Goal: Transaction & Acquisition: Purchase product/service

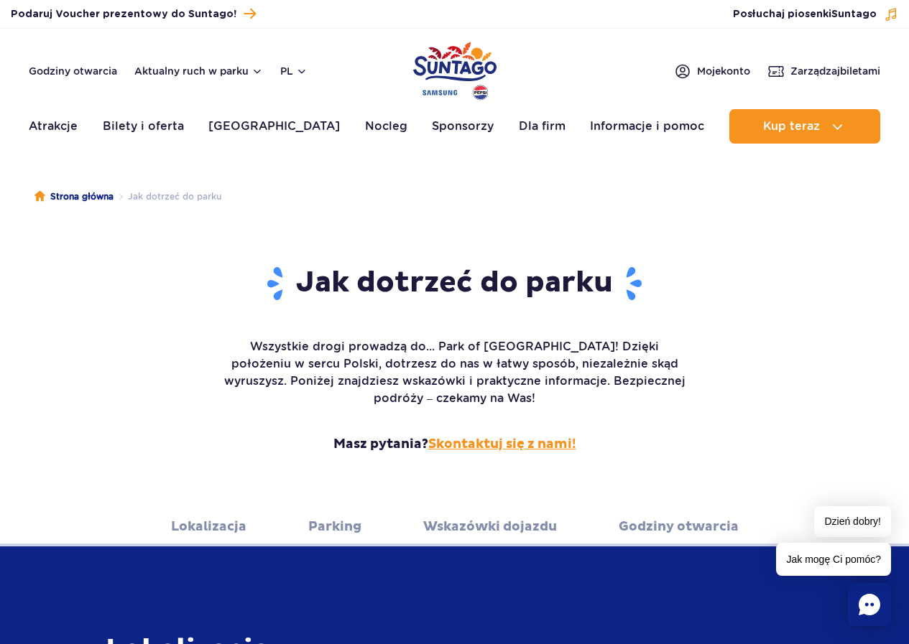
click at [483, 436] on link "Skontaktuj się z nami!" at bounding box center [502, 444] width 148 height 17
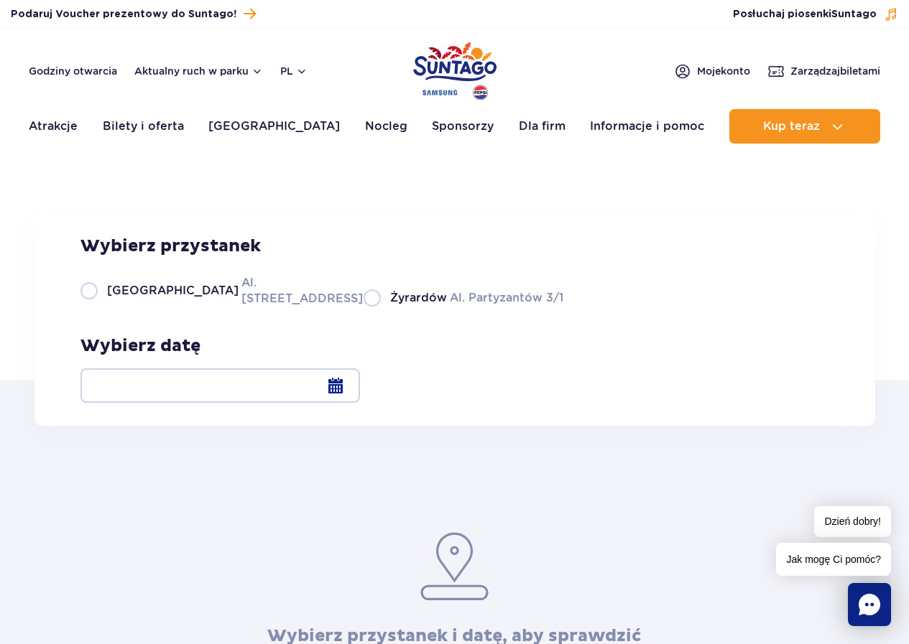
click at [91, 307] on label "Warszawa Al. Jerozolimskie 56" at bounding box center [213, 290] width 266 height 32
click at [91, 307] on input "Warszawa Al. Jerozolimskie 56" at bounding box center [88, 305] width 16 height 3
radio input "true"
click at [360, 384] on div at bounding box center [219, 385] width 279 height 34
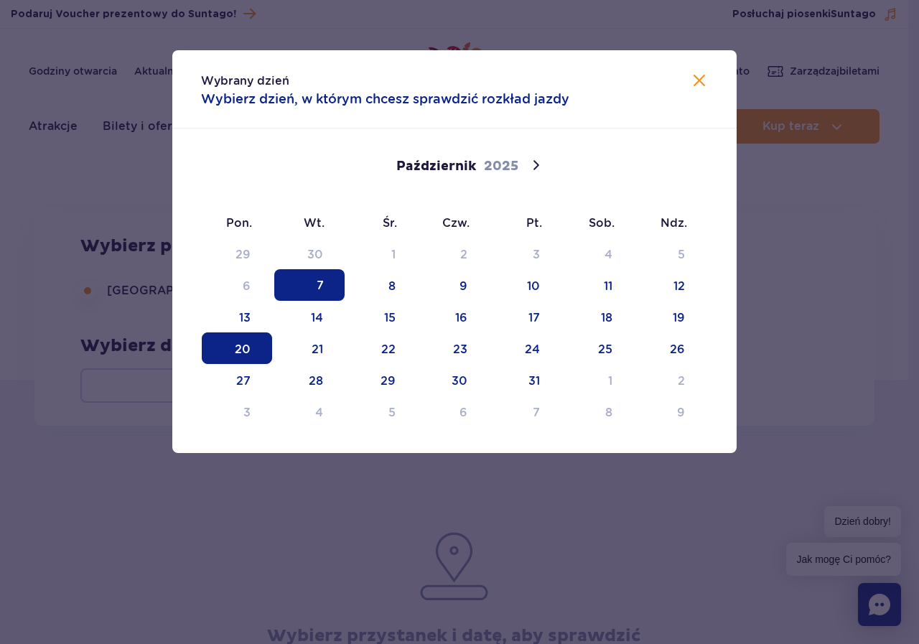
click at [235, 349] on span "20" at bounding box center [237, 349] width 70 height 32
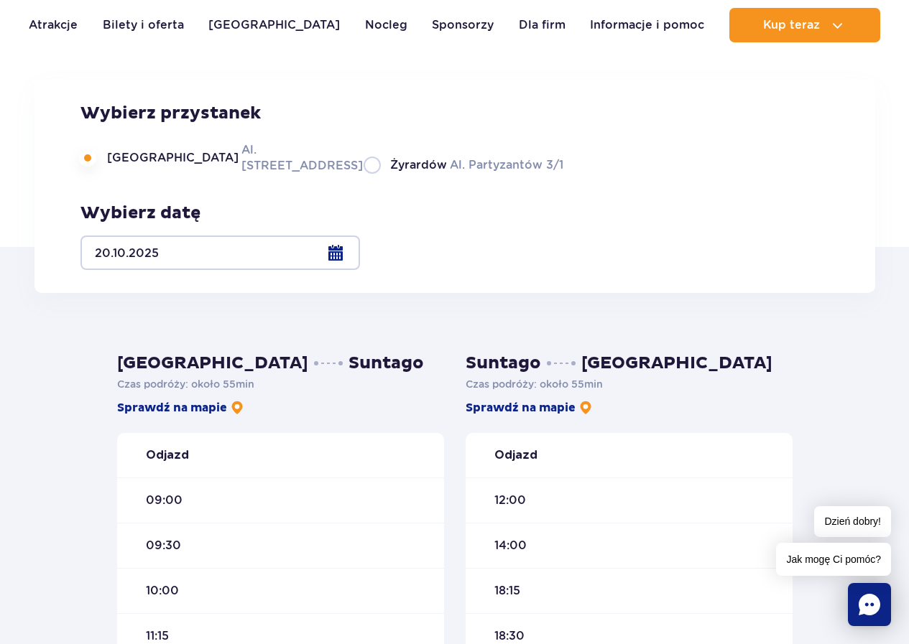
scroll to position [215, 0]
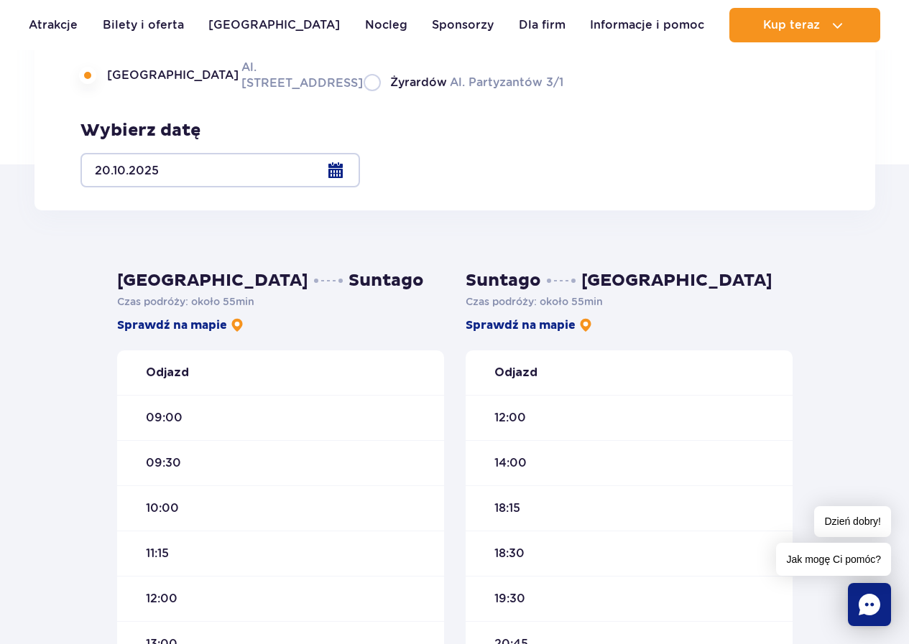
click at [195, 510] on div "10:00" at bounding box center [280, 507] width 327 height 45
click at [157, 510] on span "10:00" at bounding box center [162, 509] width 33 height 16
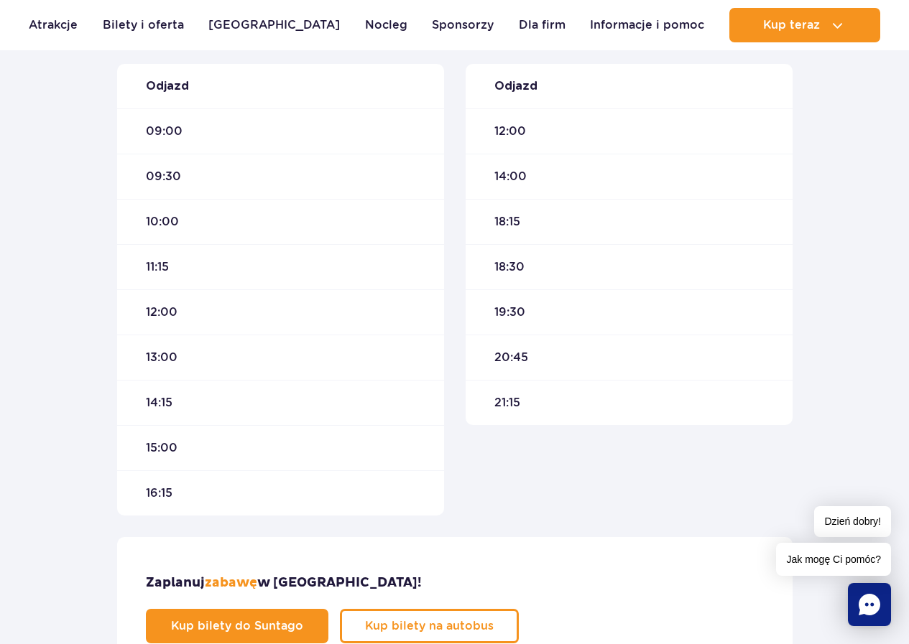
scroll to position [503, 0]
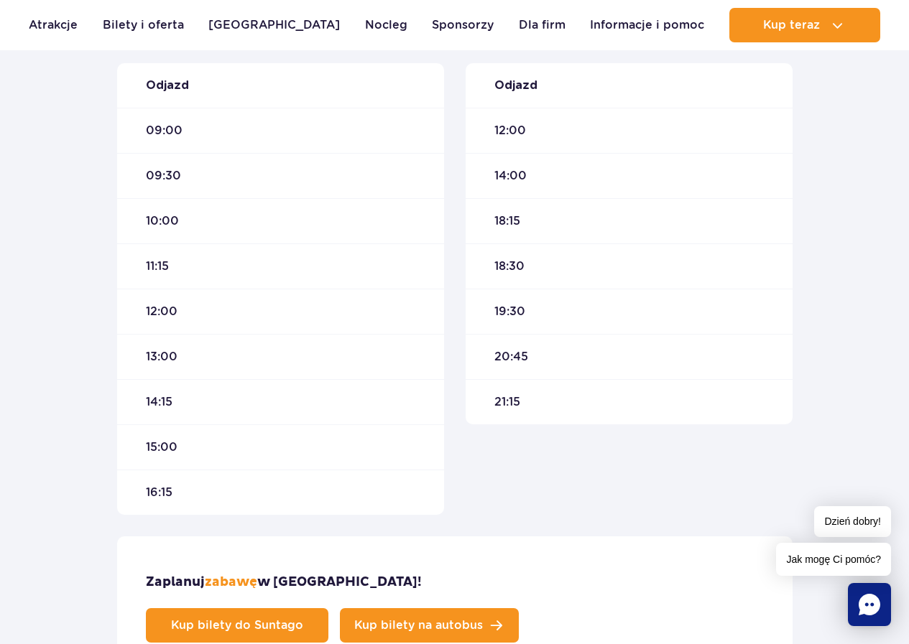
click at [483, 620] on span "Kup bilety na autobus" at bounding box center [418, 625] width 129 height 11
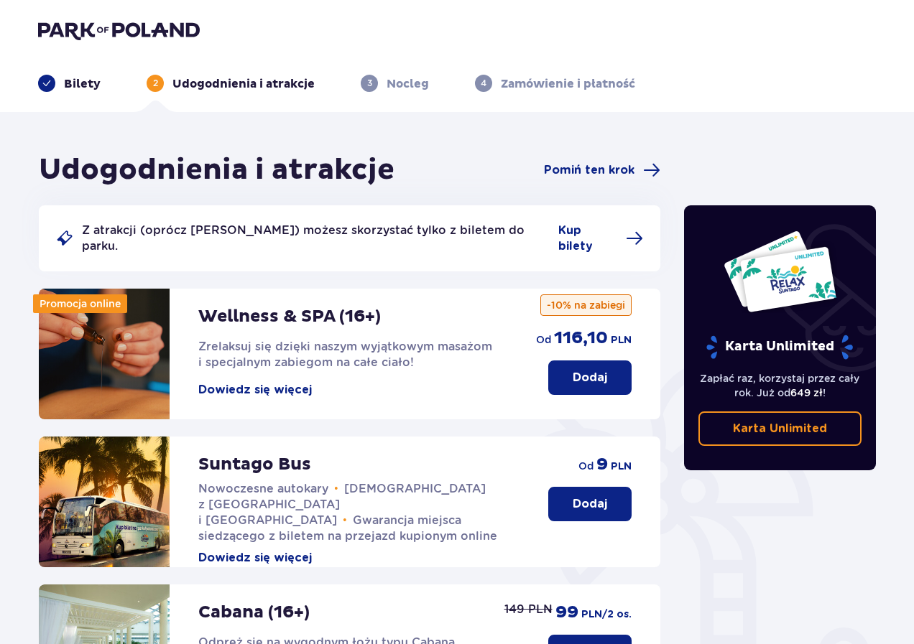
click at [591, 496] on p "Dodaj" at bounding box center [589, 504] width 34 height 16
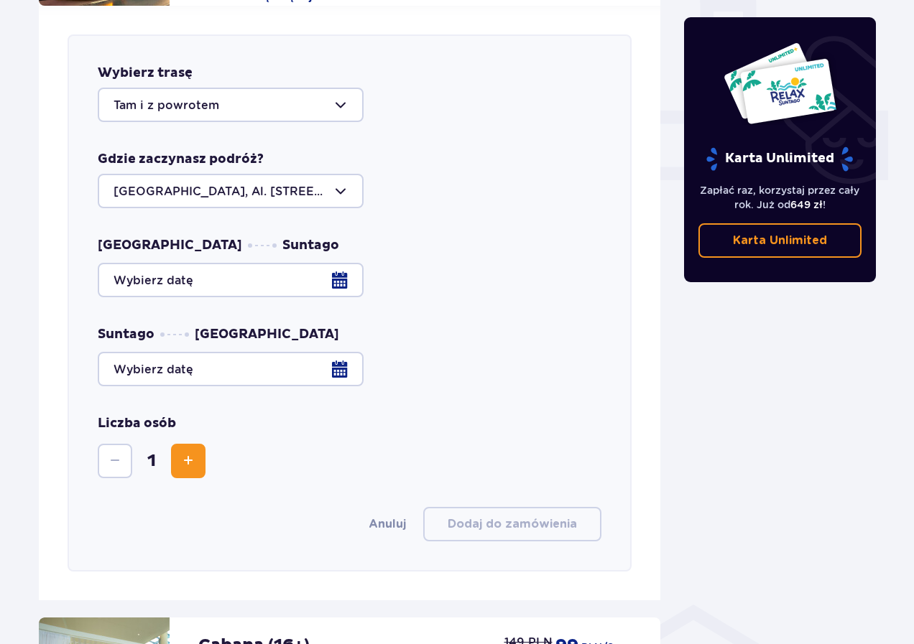
scroll to position [564, 0]
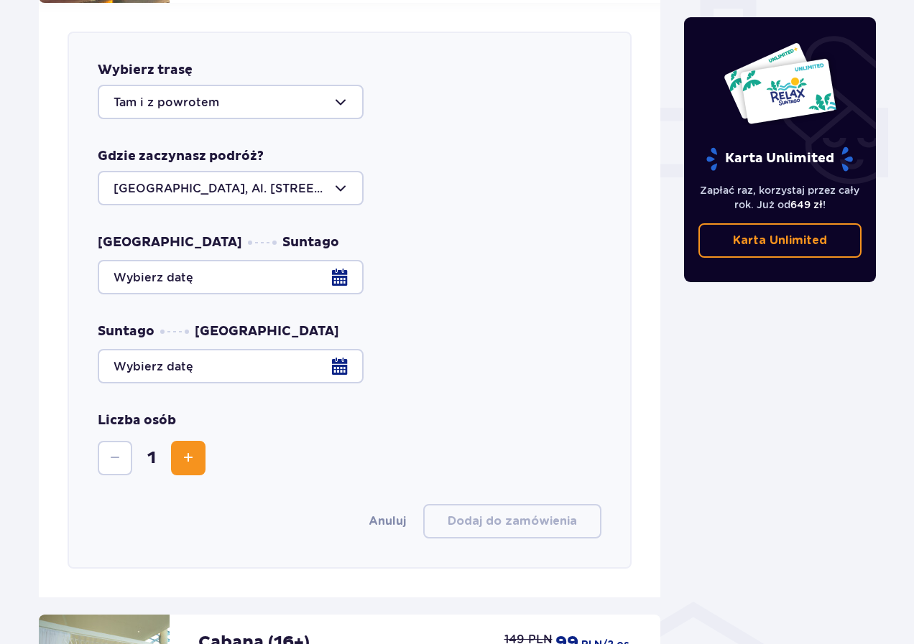
click at [343, 261] on div at bounding box center [349, 277] width 503 height 34
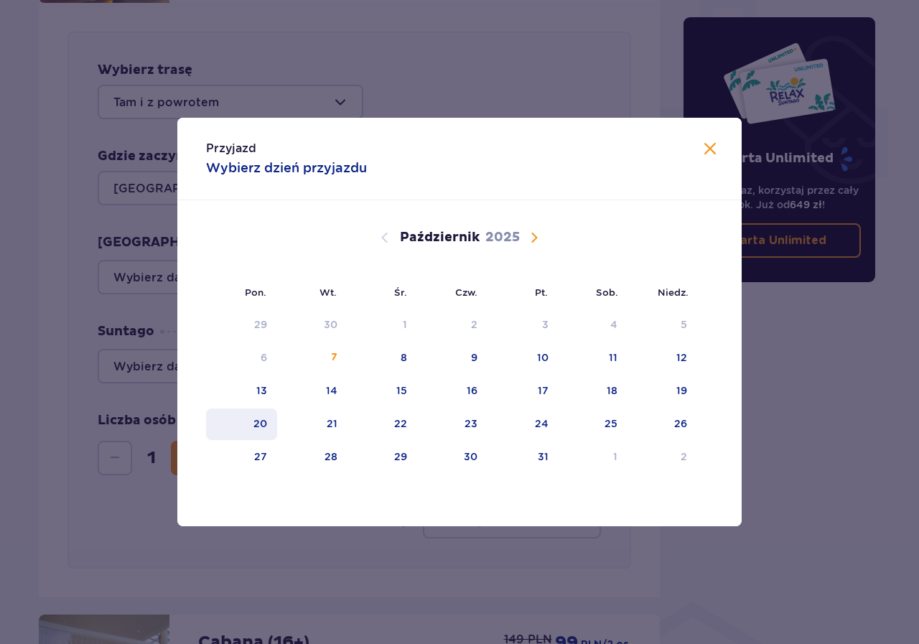
click at [256, 418] on div "20" at bounding box center [261, 424] width 14 height 14
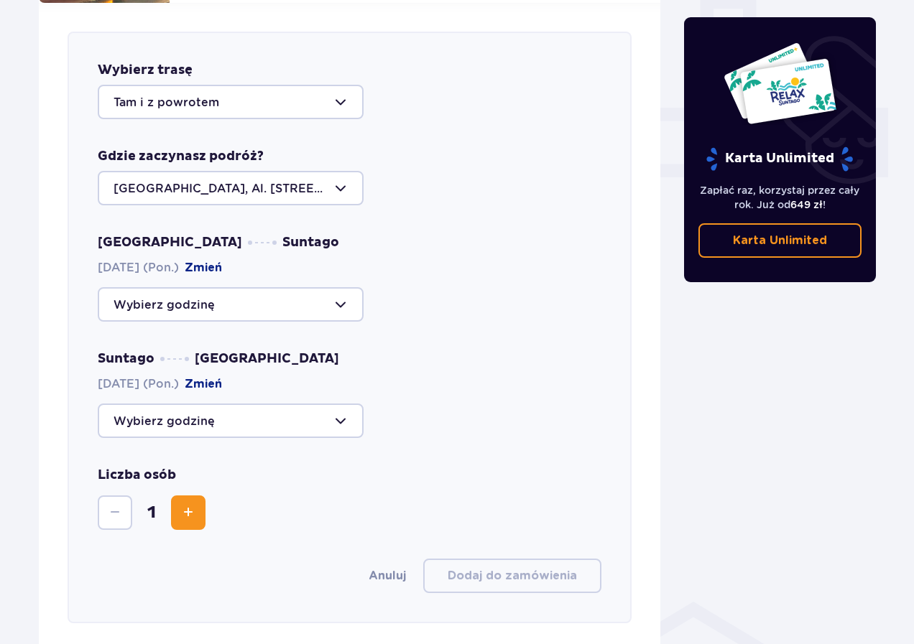
click at [341, 294] on div at bounding box center [231, 304] width 266 height 34
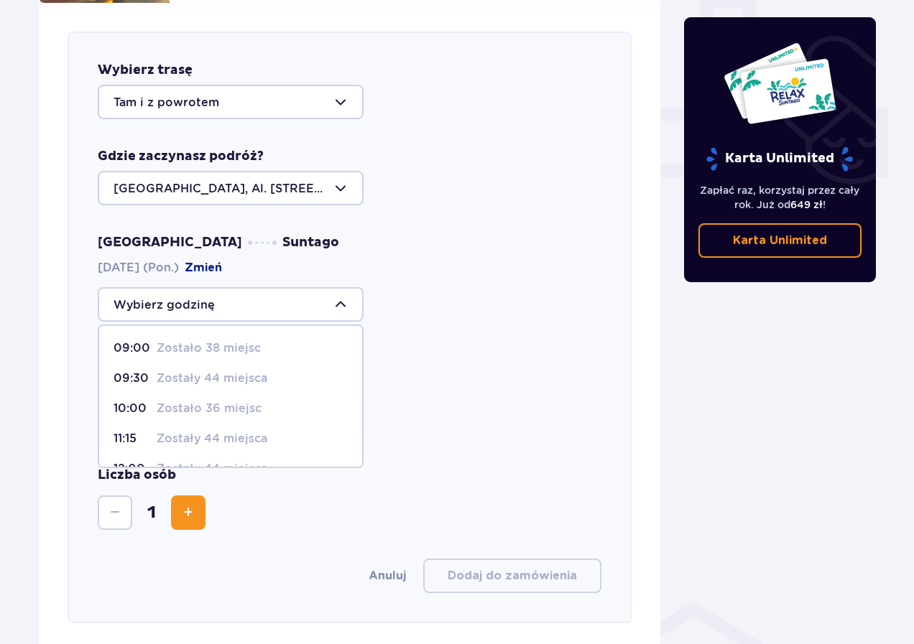
click at [124, 401] on p "10:00" at bounding box center [131, 409] width 37 height 16
type input "10:00"
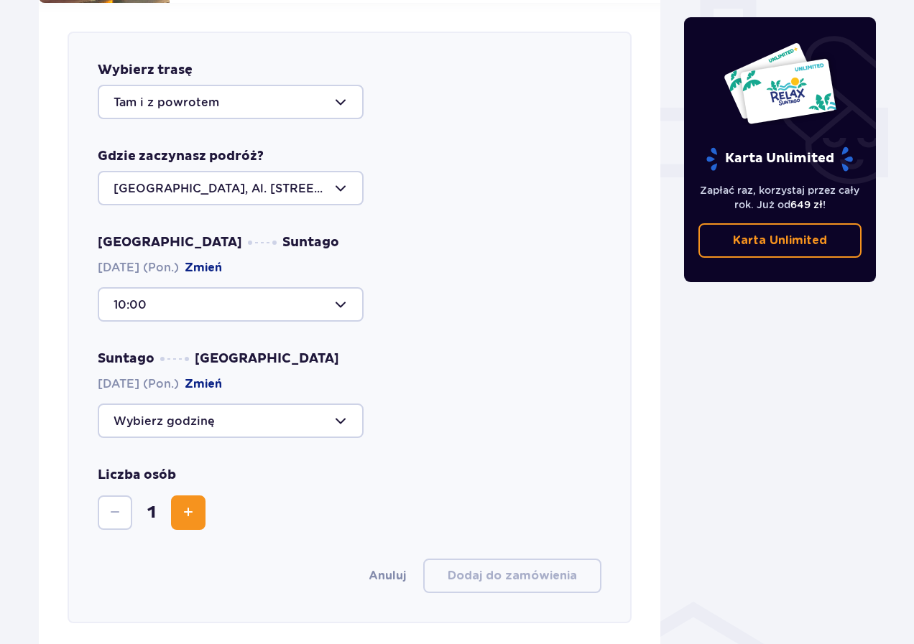
click at [222, 376] on button "Zmień" at bounding box center [203, 384] width 37 height 16
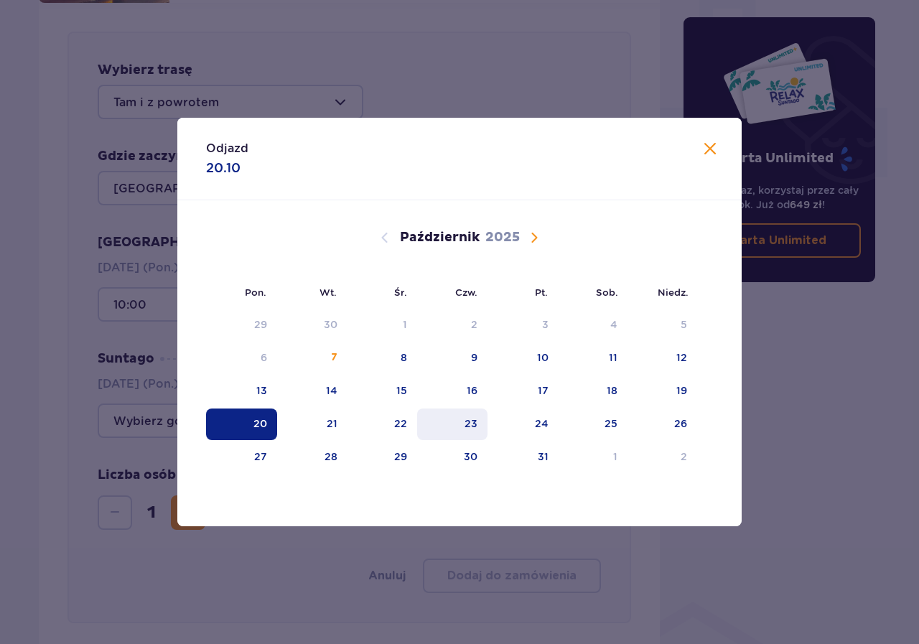
click at [475, 427] on div "23" at bounding box center [471, 424] width 13 height 14
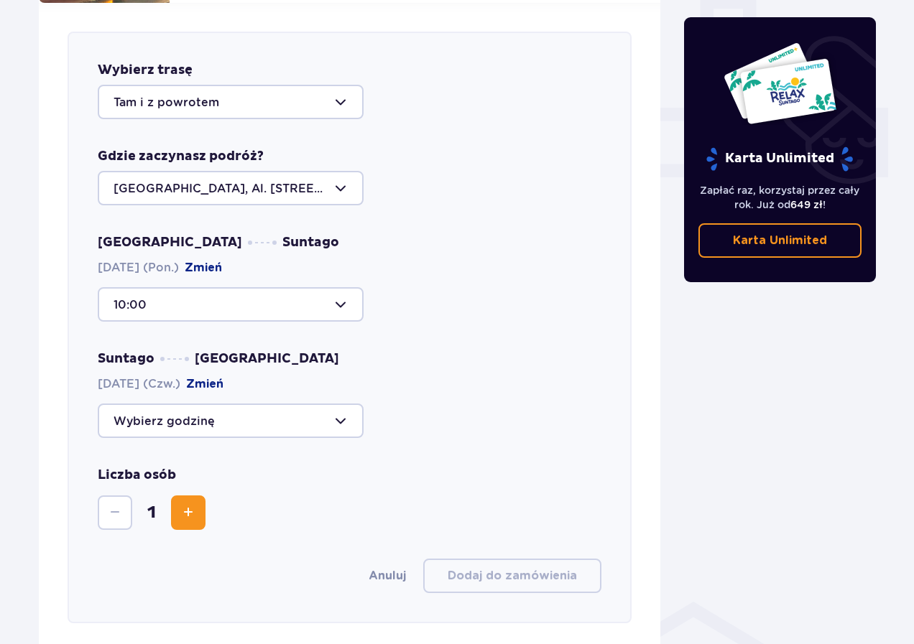
click at [341, 410] on div at bounding box center [231, 421] width 266 height 34
click at [139, 457] on p "12:00" at bounding box center [131, 465] width 37 height 16
type input "12:00"
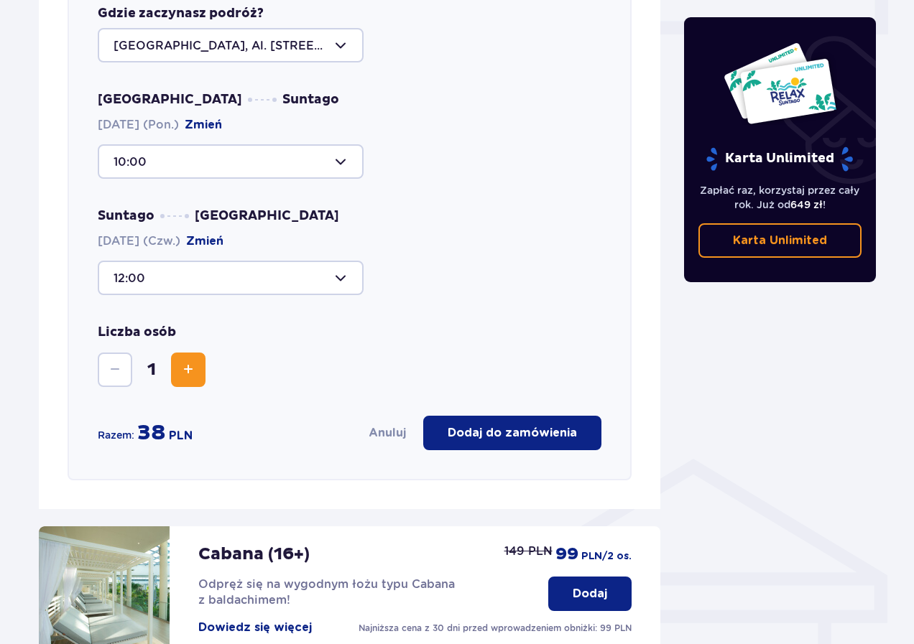
scroll to position [708, 0]
click at [188, 361] on span "Zwiększ" at bounding box center [188, 369] width 17 height 17
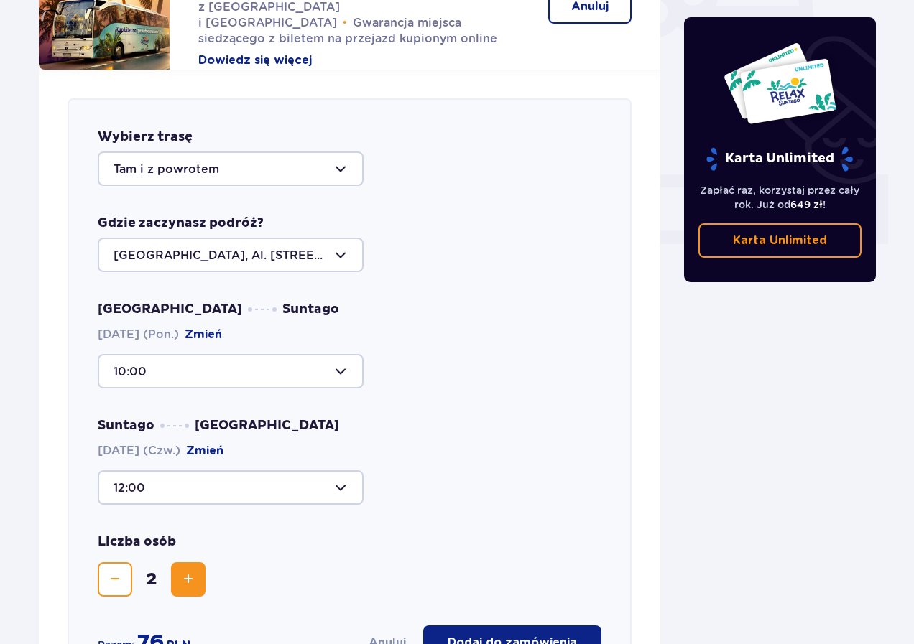
scroll to position [493, 0]
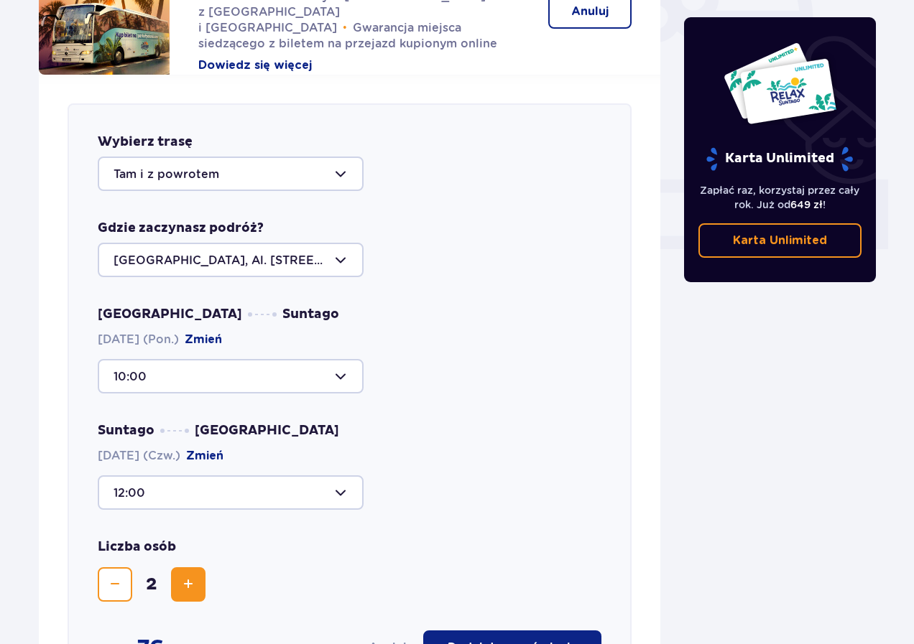
click at [109, 576] on span "Zmniejsz" at bounding box center [114, 584] width 17 height 17
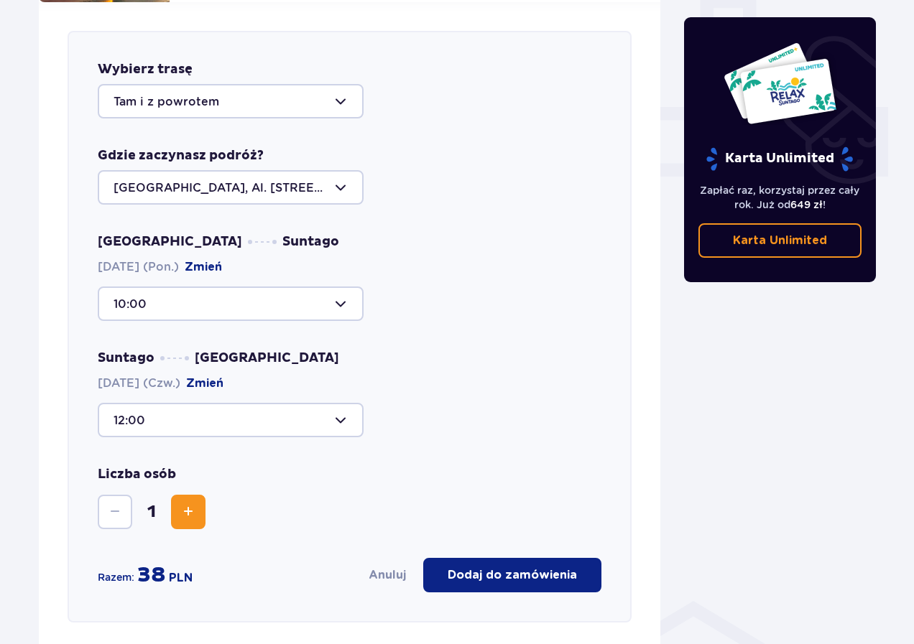
scroll to position [780, 0]
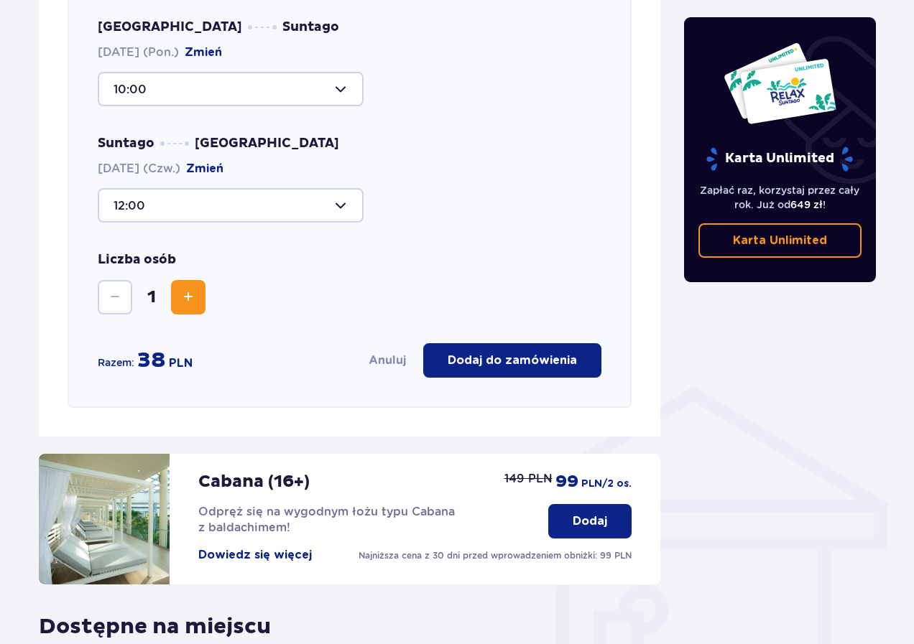
click at [511, 353] on p "Dodaj do zamówienia" at bounding box center [511, 361] width 129 height 16
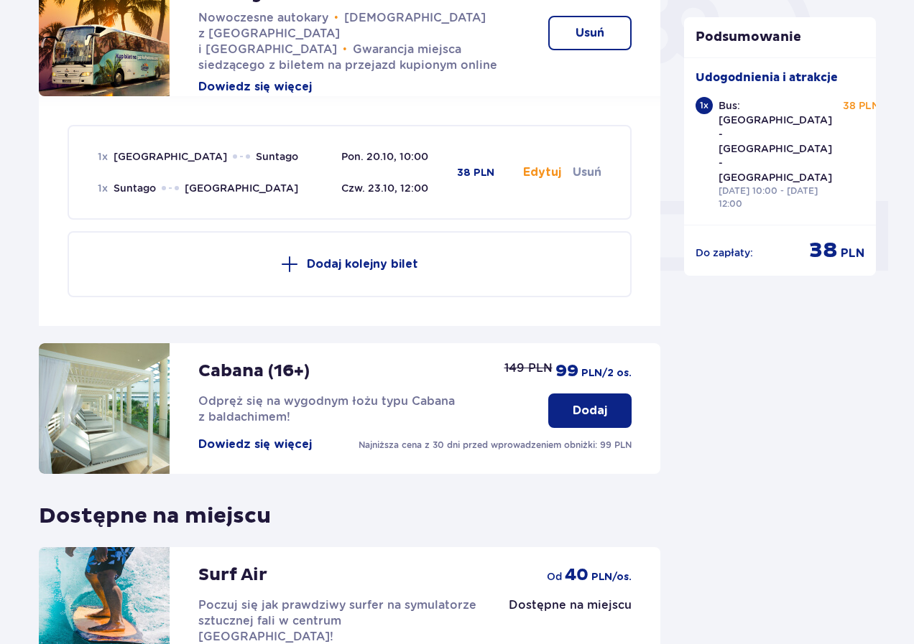
scroll to position [628, 0]
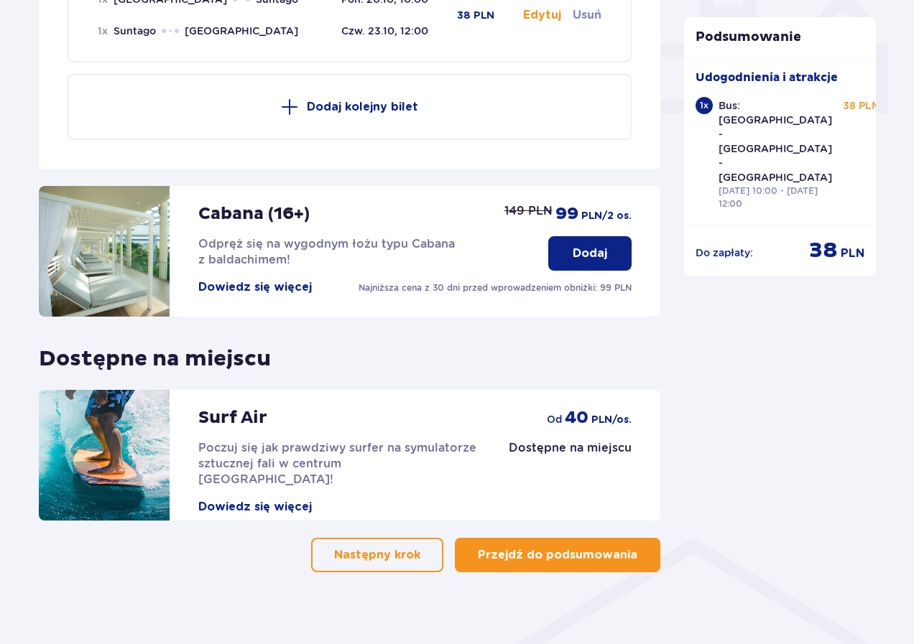
click at [570, 547] on p "Przejdź do podsumowania" at bounding box center [557, 555] width 159 height 16
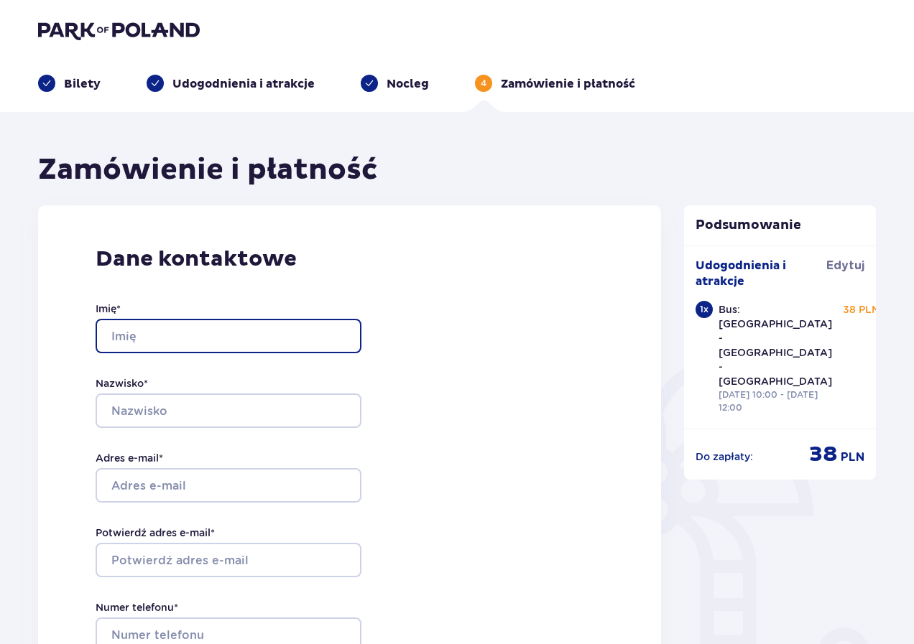
click at [264, 340] on input "Imię *" at bounding box center [229, 336] width 266 height 34
type input "[PERSON_NAME]"
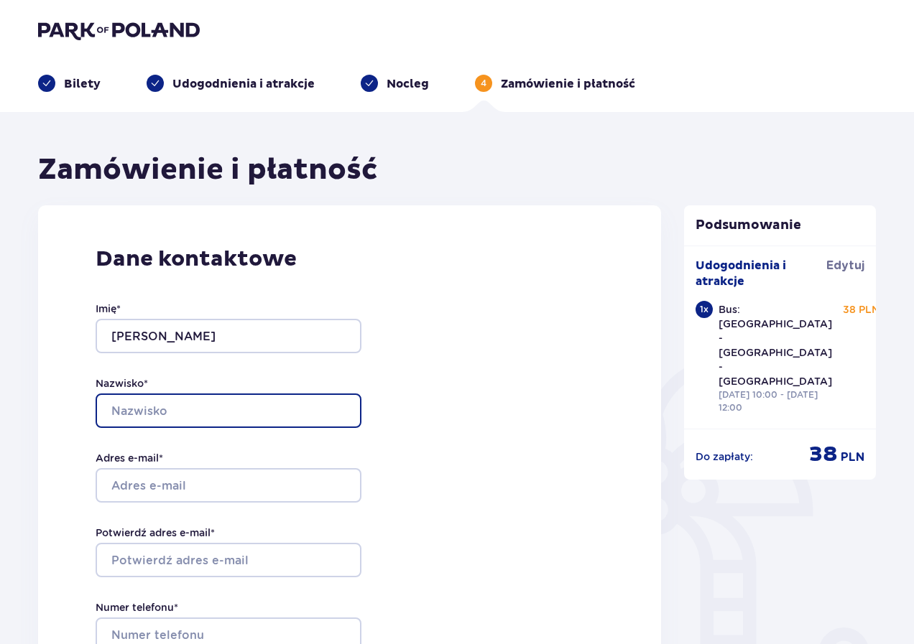
type input "Kosmatowicz"
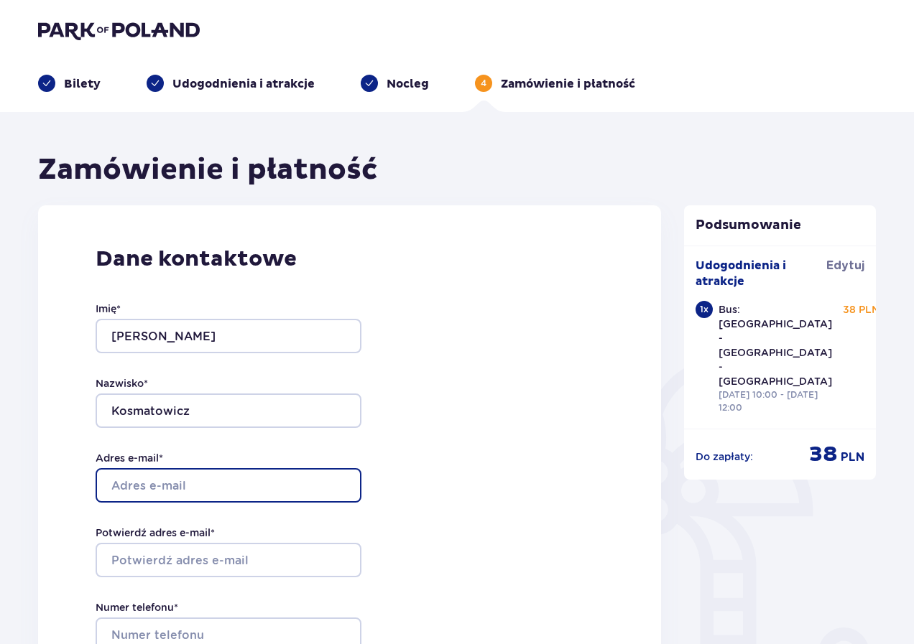
type input "[EMAIL_ADDRESS][DOMAIN_NAME]"
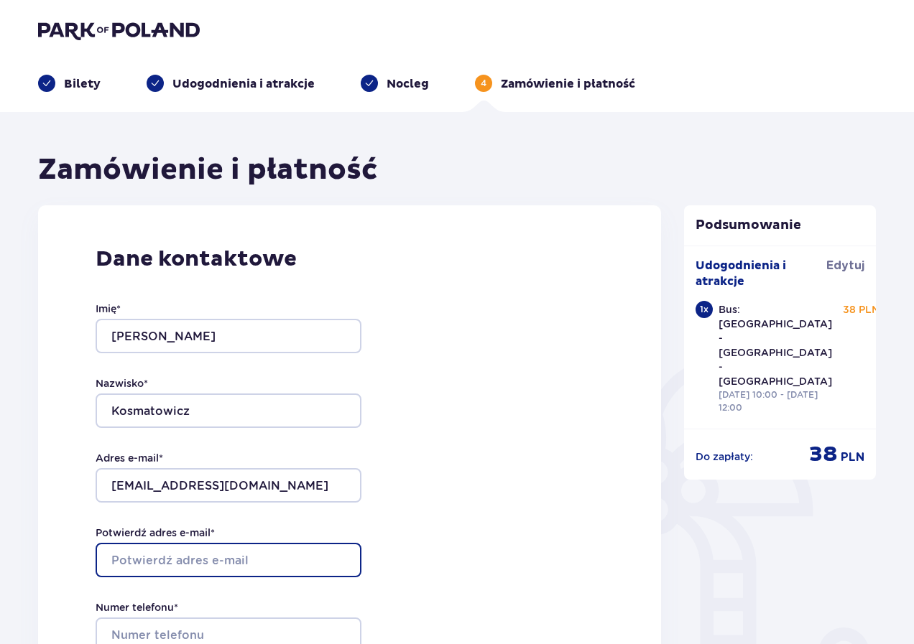
type input "[EMAIL_ADDRESS][DOMAIN_NAME]"
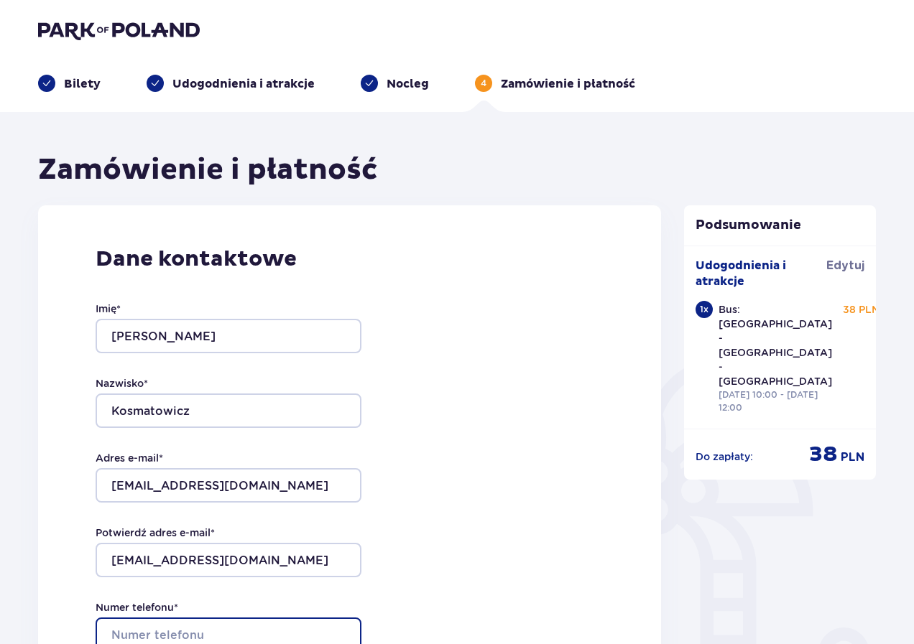
type input "502335551"
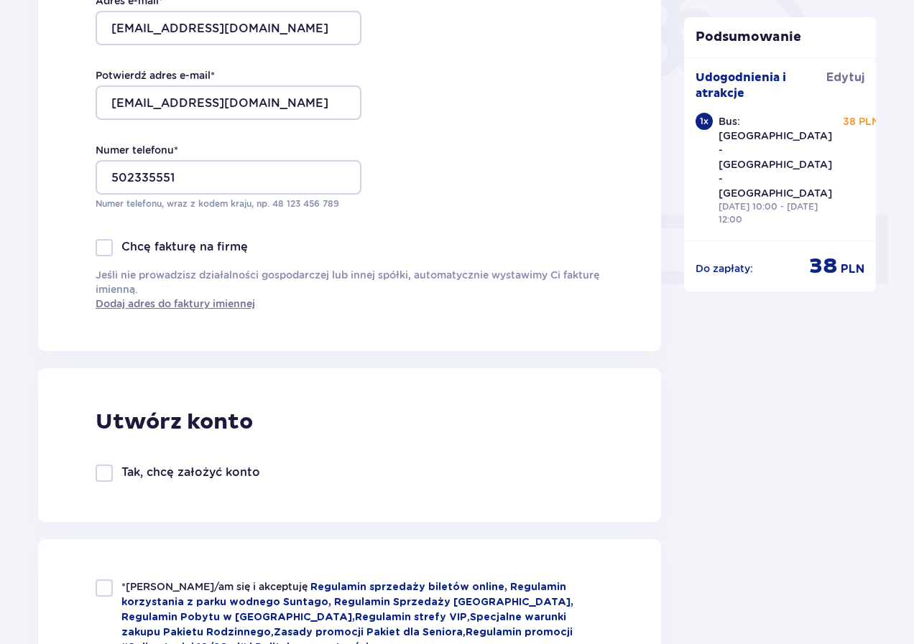
scroll to position [575, 0]
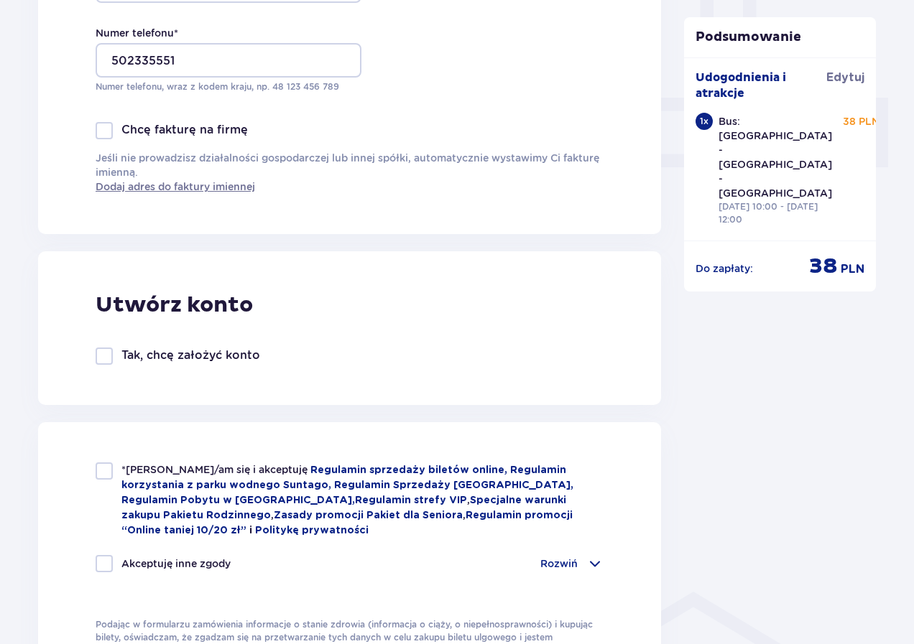
click at [108, 471] on div at bounding box center [104, 471] width 17 height 17
checkbox input "true"
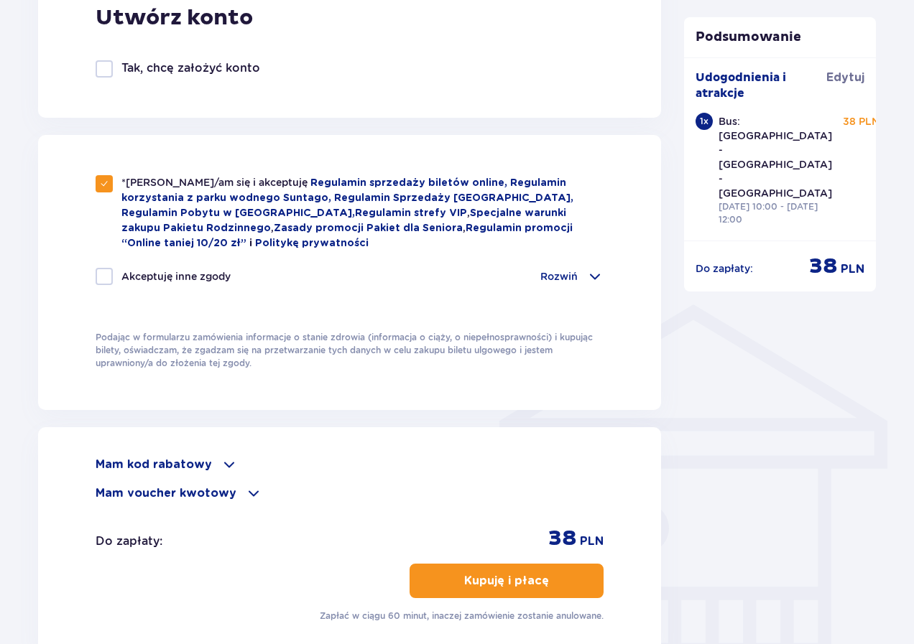
click at [528, 590] on button "Kupuję i płacę" at bounding box center [506, 581] width 194 height 34
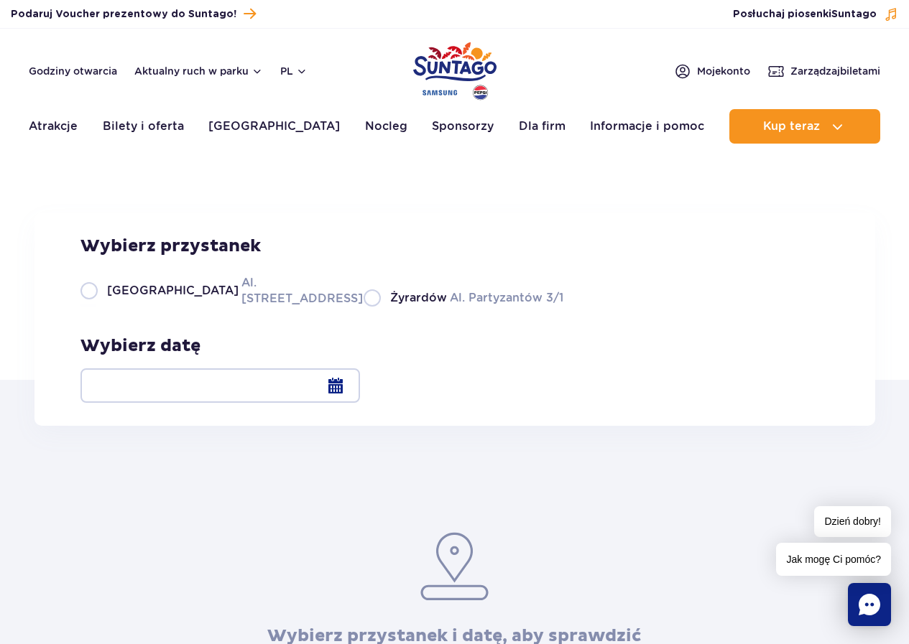
click at [89, 307] on label "Warszawa Al. Jerozolimskie 56" at bounding box center [213, 290] width 266 height 32
click at [89, 307] on input "Warszawa Al. Jerozolimskie 56" at bounding box center [88, 305] width 16 height 3
radio input "true"
click at [360, 381] on div at bounding box center [219, 385] width 279 height 34
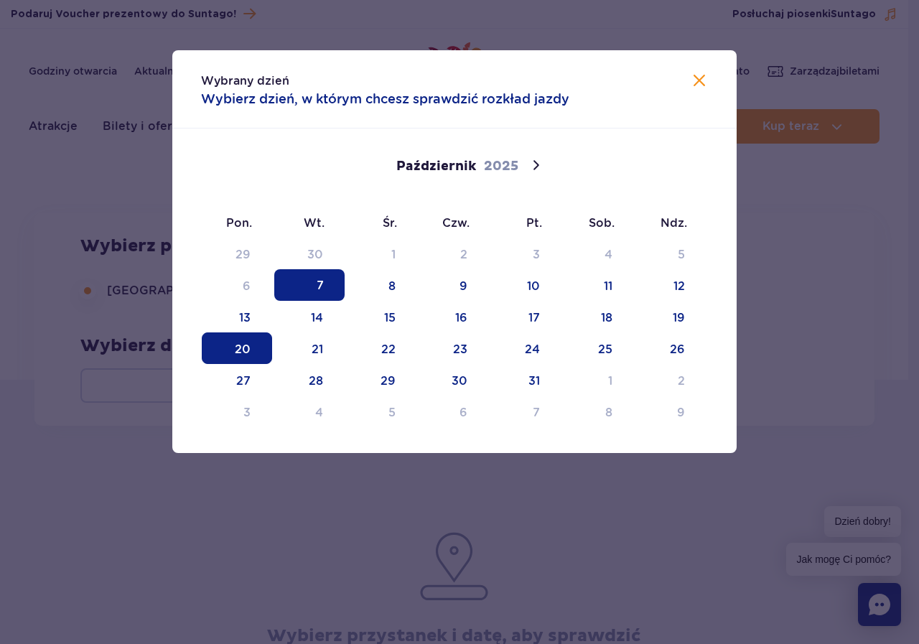
click at [248, 351] on span "20" at bounding box center [237, 349] width 70 height 32
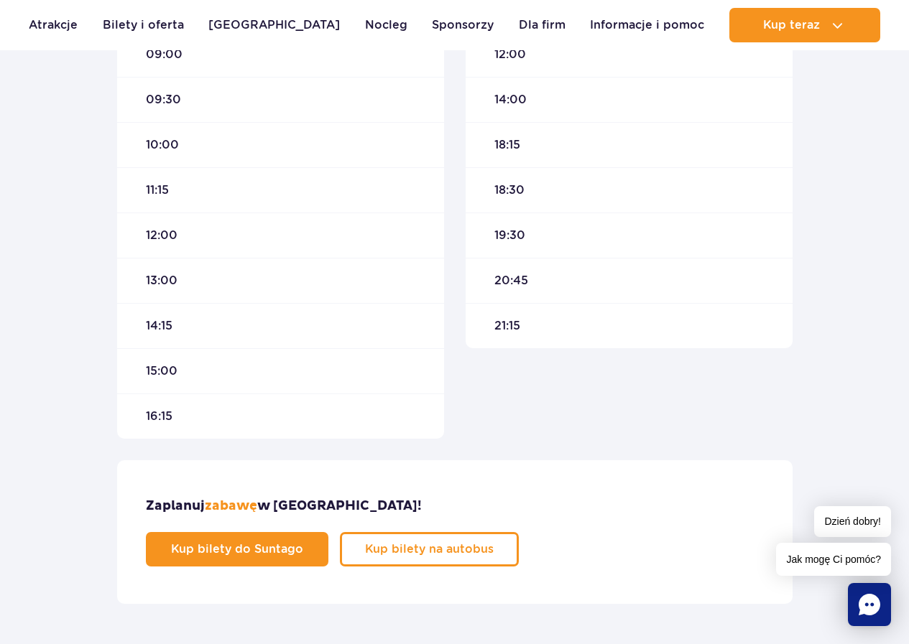
scroll to position [790, 0]
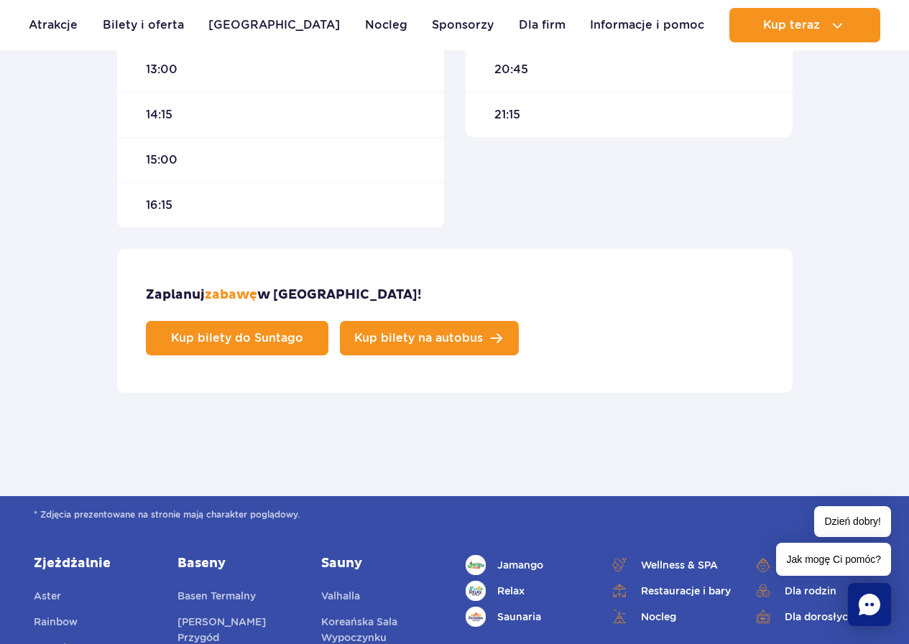
click at [519, 321] on link "Kup bilety na autobus" at bounding box center [429, 338] width 179 height 34
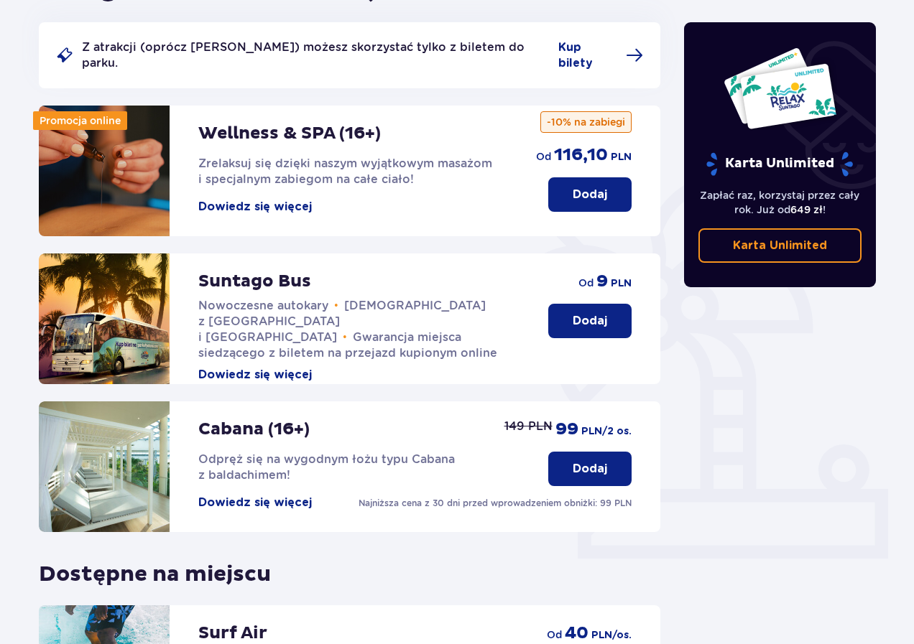
click at [593, 313] on p "Dodaj" at bounding box center [589, 321] width 34 height 16
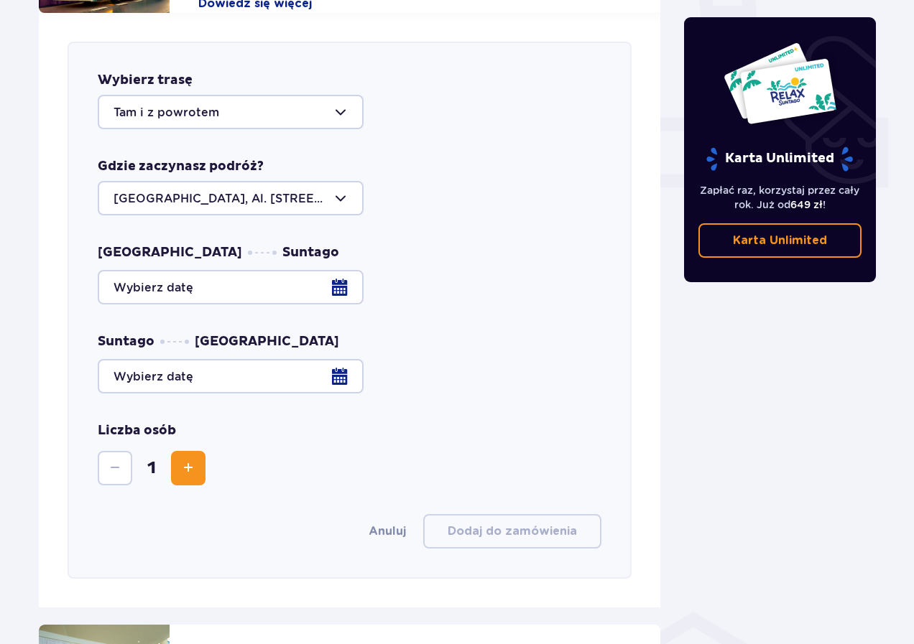
scroll to position [564, 0]
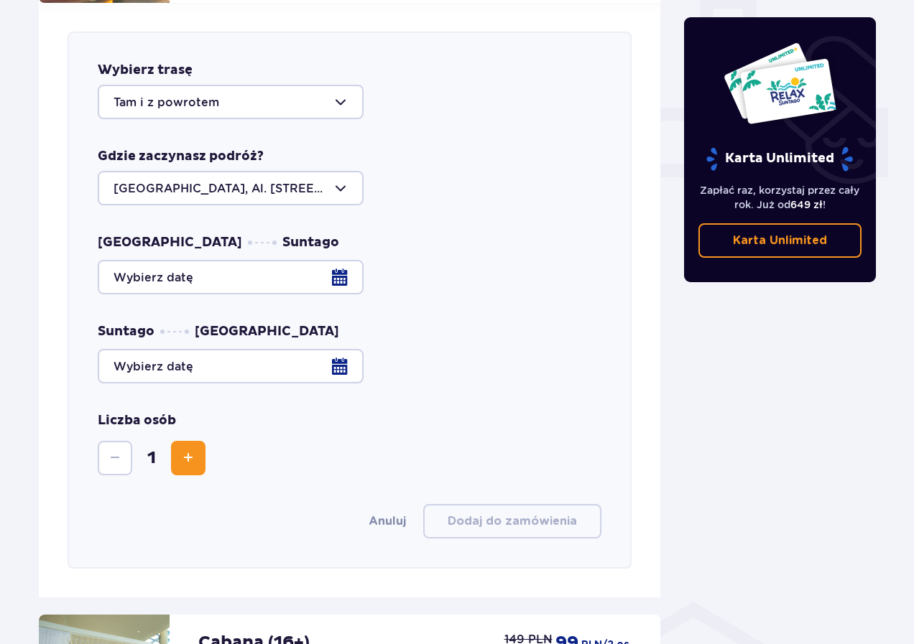
click at [335, 262] on div at bounding box center [349, 277] width 503 height 34
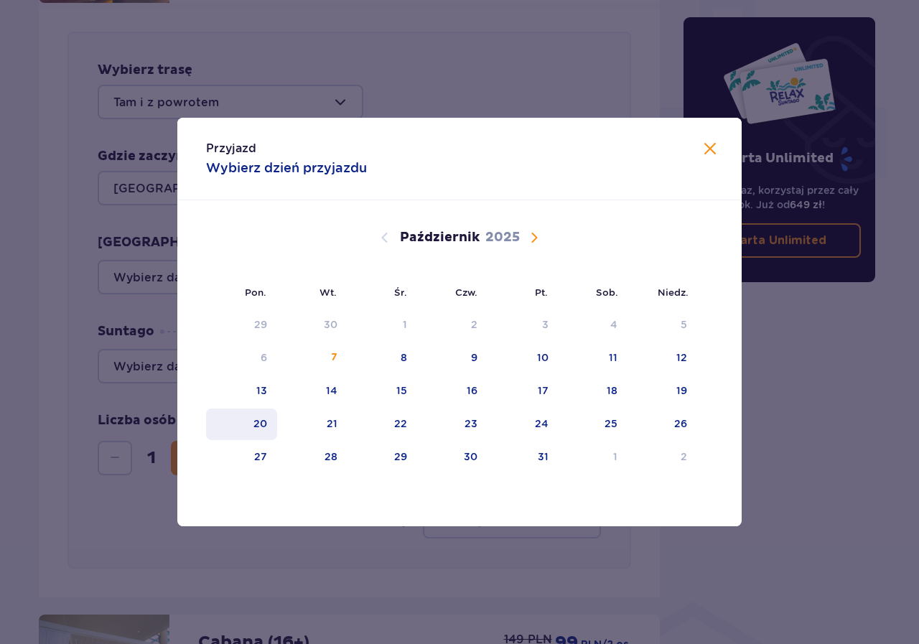
click at [262, 424] on div "20" at bounding box center [261, 424] width 14 height 14
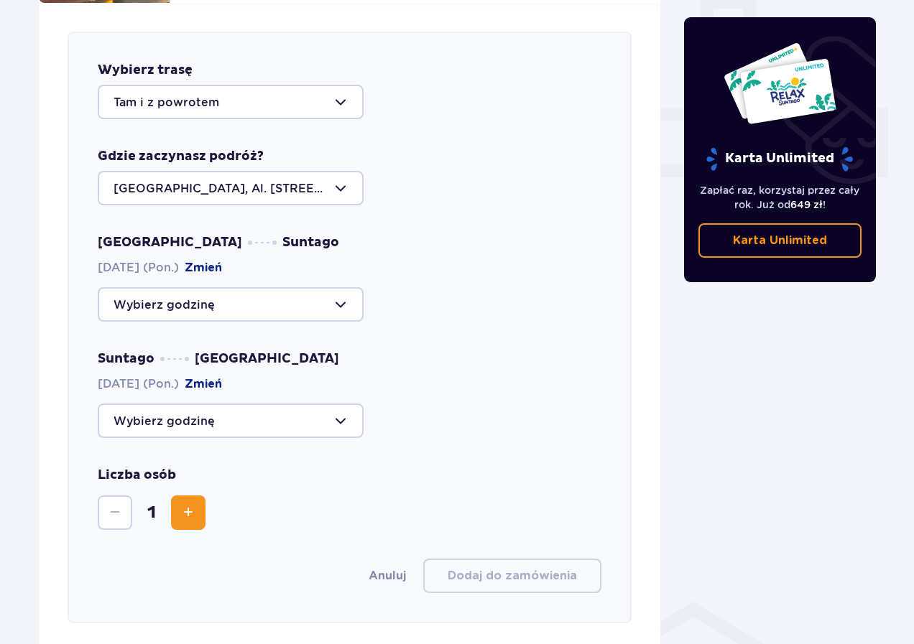
click at [340, 292] on div at bounding box center [231, 304] width 266 height 34
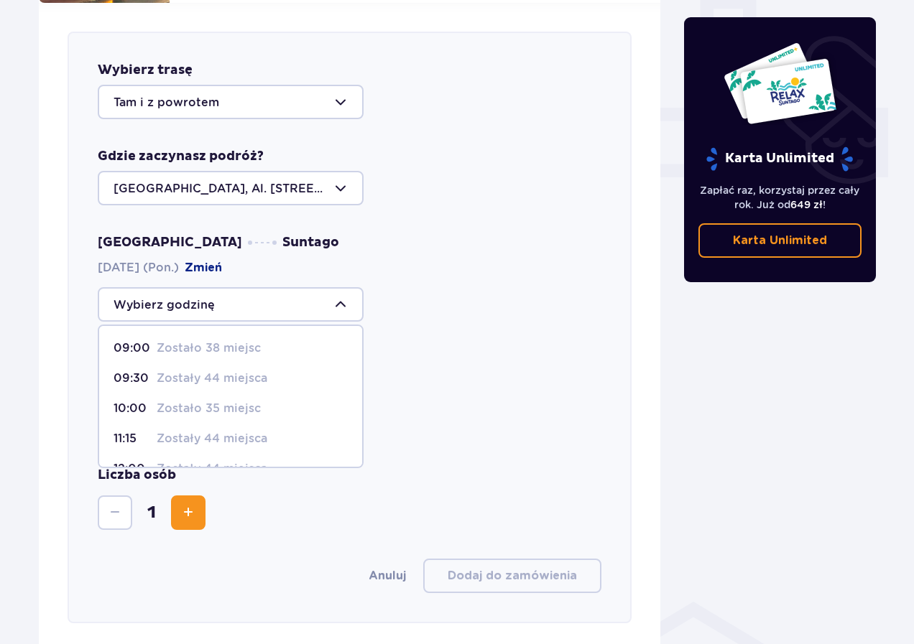
click at [129, 401] on p "10:00" at bounding box center [131, 409] width 37 height 16
type input "10:00"
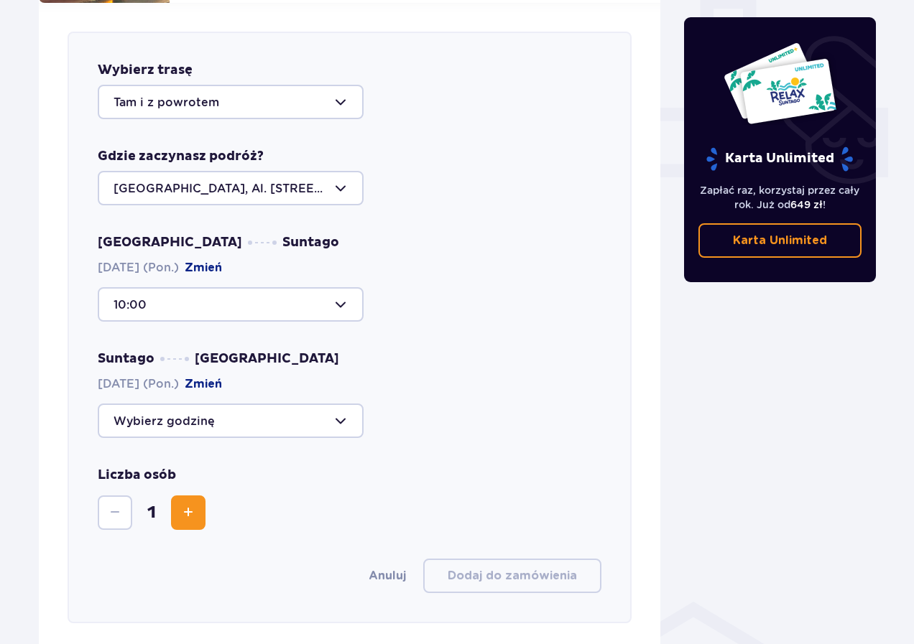
click at [222, 376] on button "Zmień" at bounding box center [203, 384] width 37 height 16
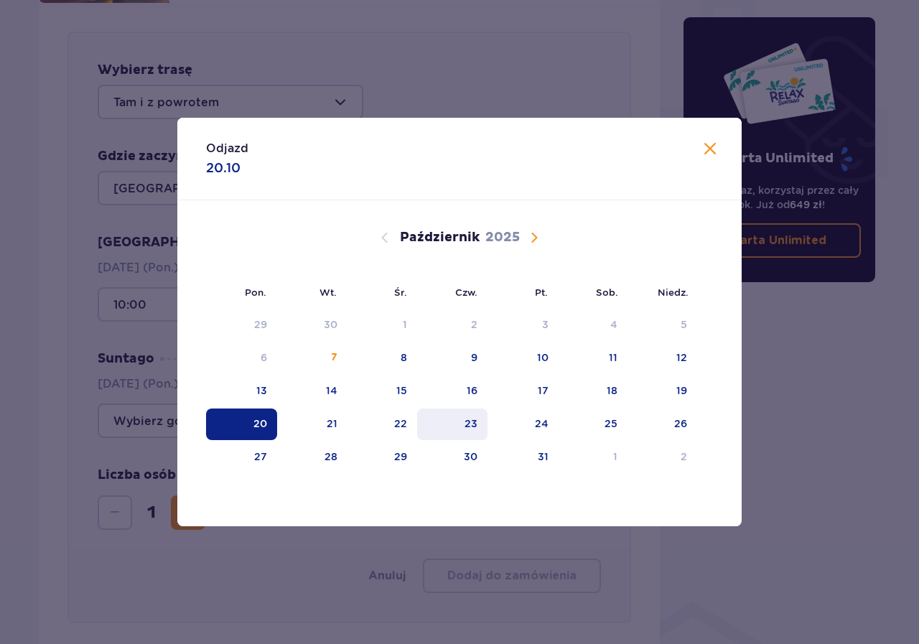
click at [475, 424] on div "23" at bounding box center [471, 424] width 13 height 14
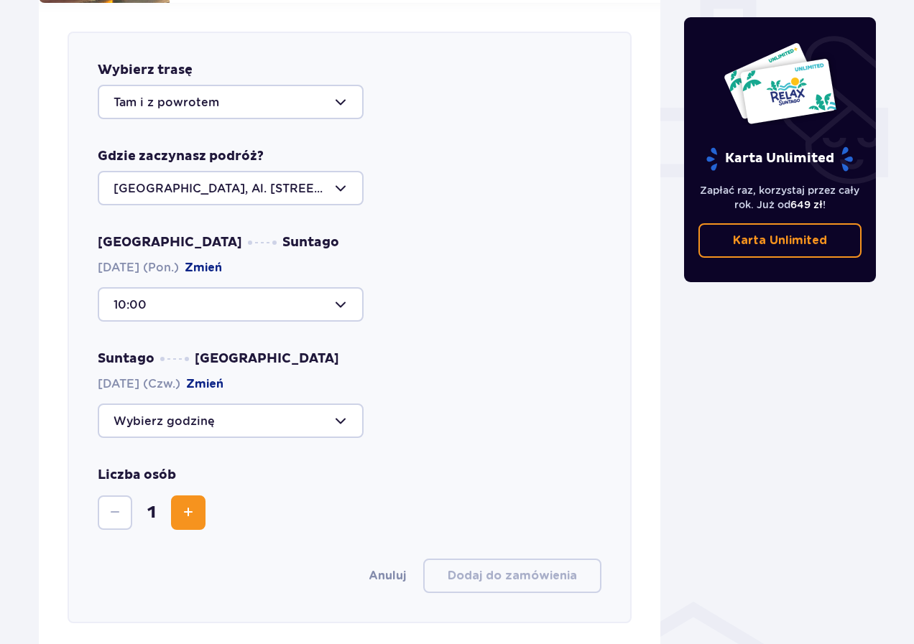
click at [345, 414] on div at bounding box center [231, 421] width 266 height 34
click at [144, 487] on p "14:00" at bounding box center [131, 495] width 37 height 16
type input "14:00"
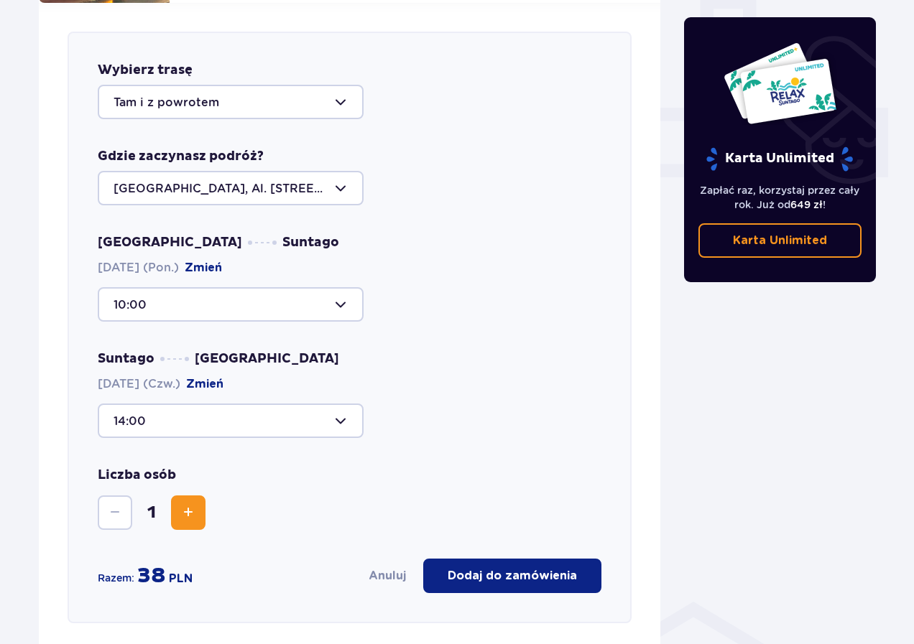
click at [525, 568] on p "Dodaj do zamówienia" at bounding box center [511, 576] width 129 height 16
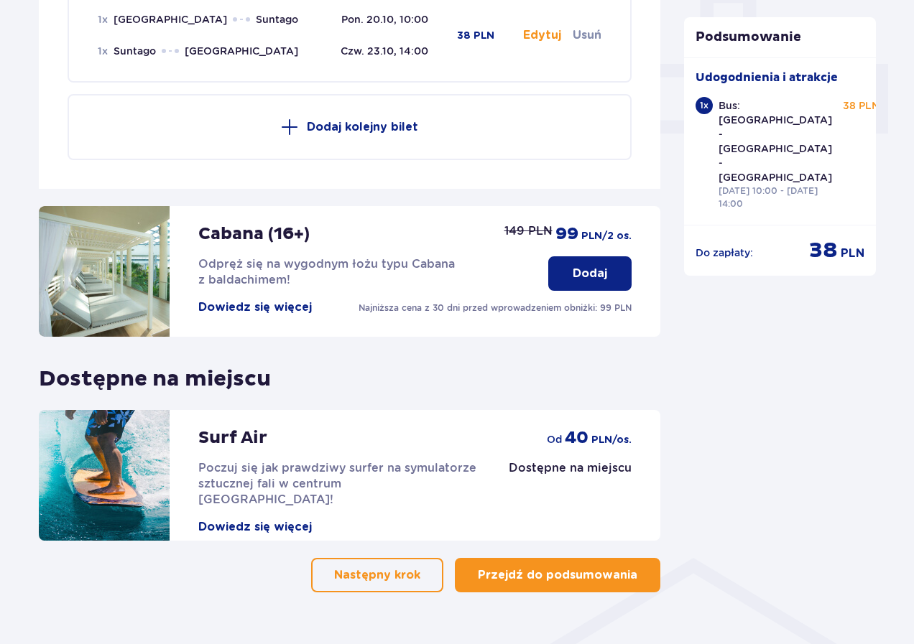
scroll to position [628, 0]
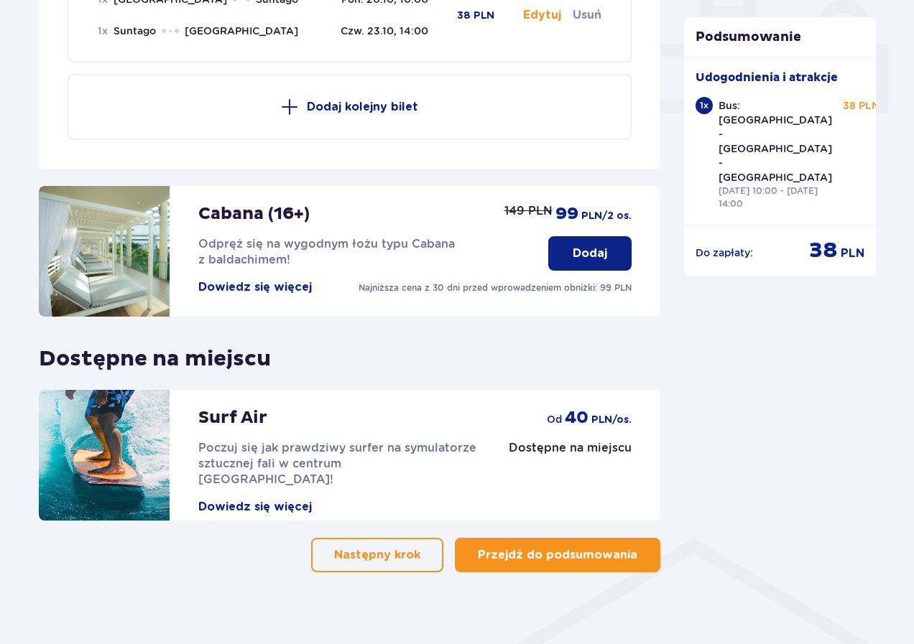
click at [592, 547] on p "Przejdź do podsumowania" at bounding box center [557, 555] width 159 height 16
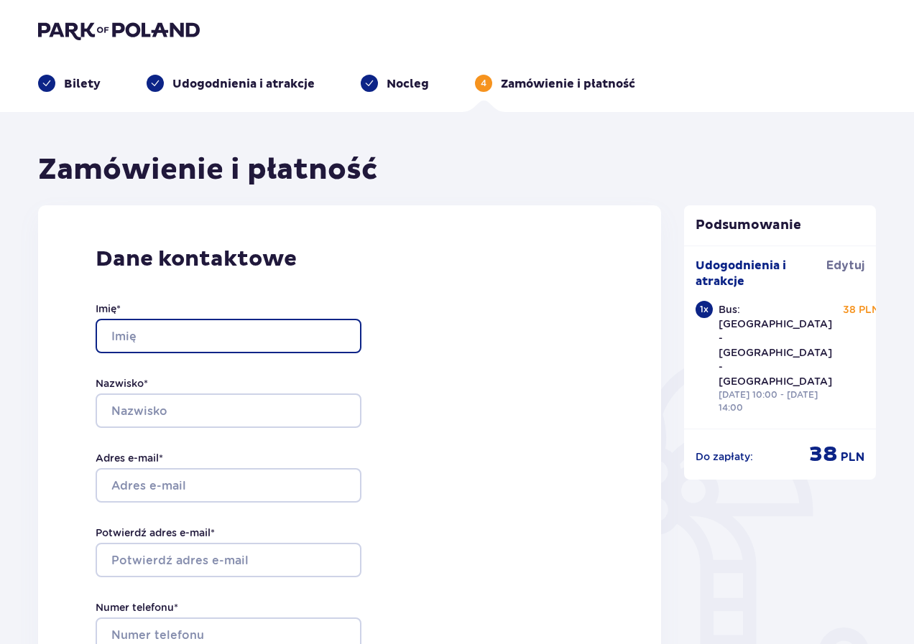
click at [279, 336] on input "Imię *" at bounding box center [229, 336] width 266 height 34
type input "[PERSON_NAME]"
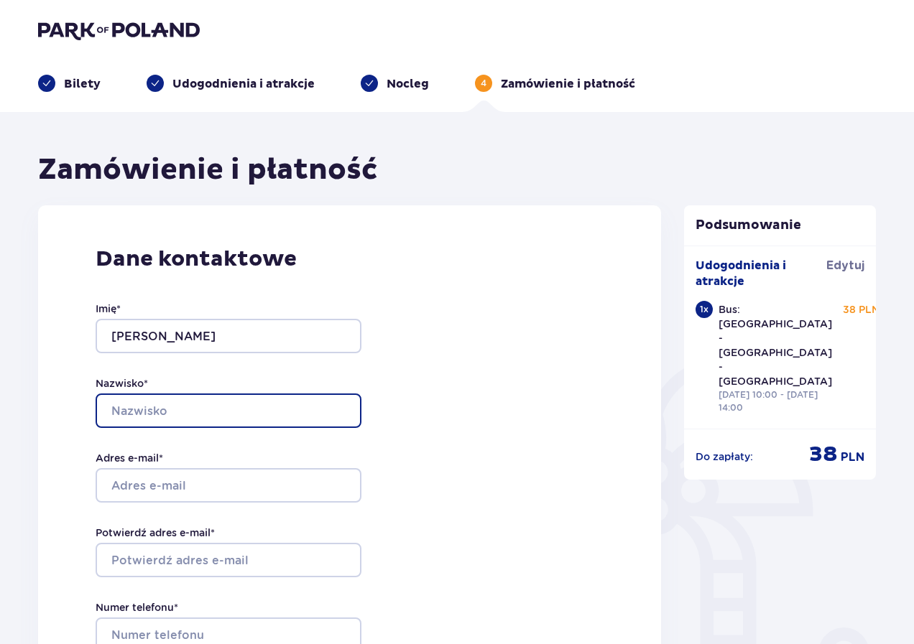
type input "Kosmatowicz"
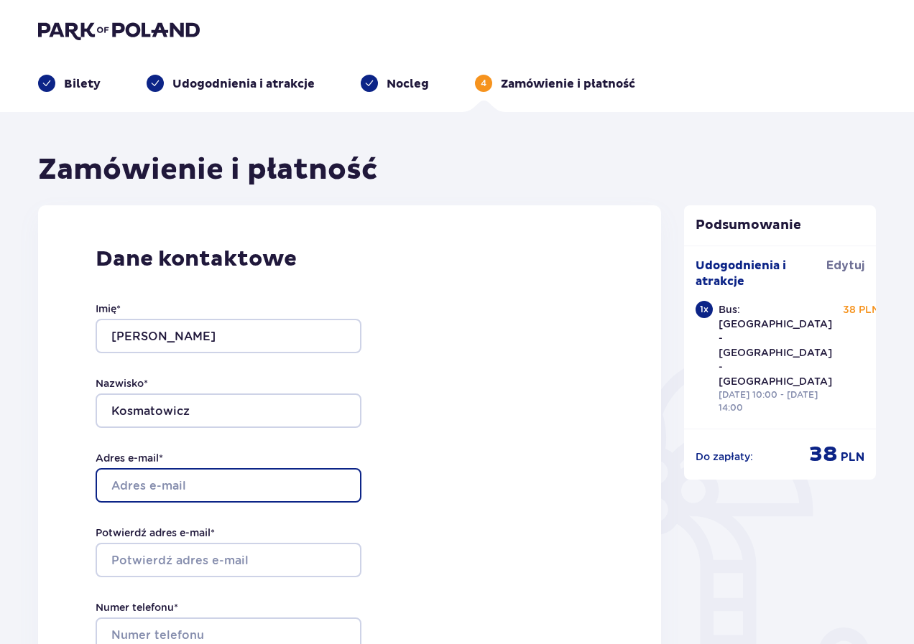
type input "[EMAIL_ADDRESS][DOMAIN_NAME]"
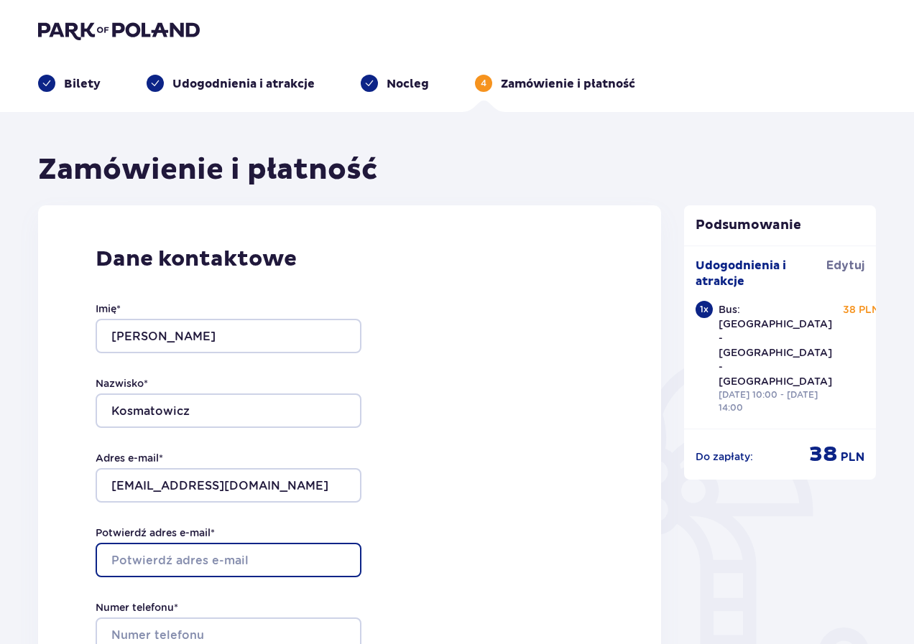
type input "[EMAIL_ADDRESS][DOMAIN_NAME]"
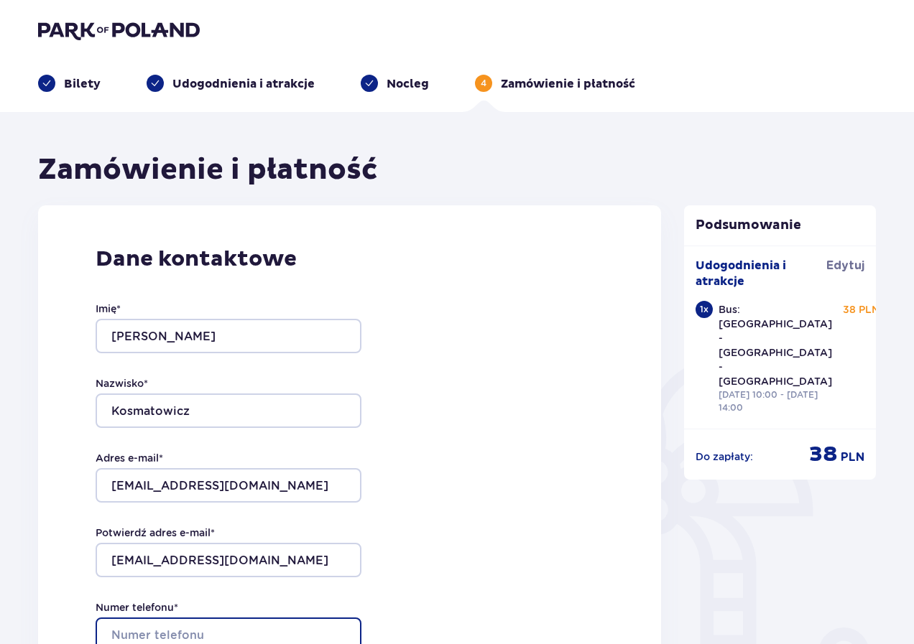
type input "502335551"
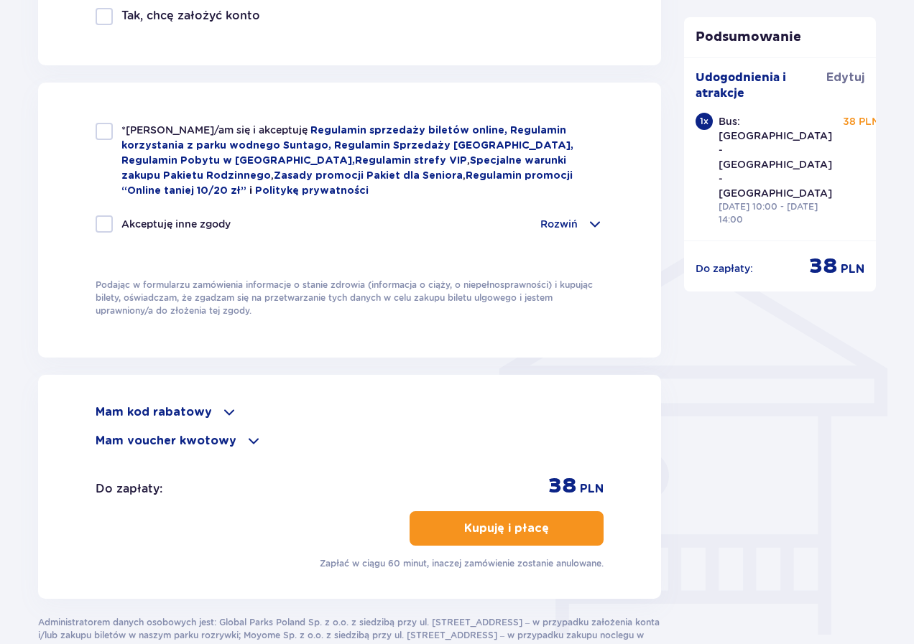
scroll to position [934, 0]
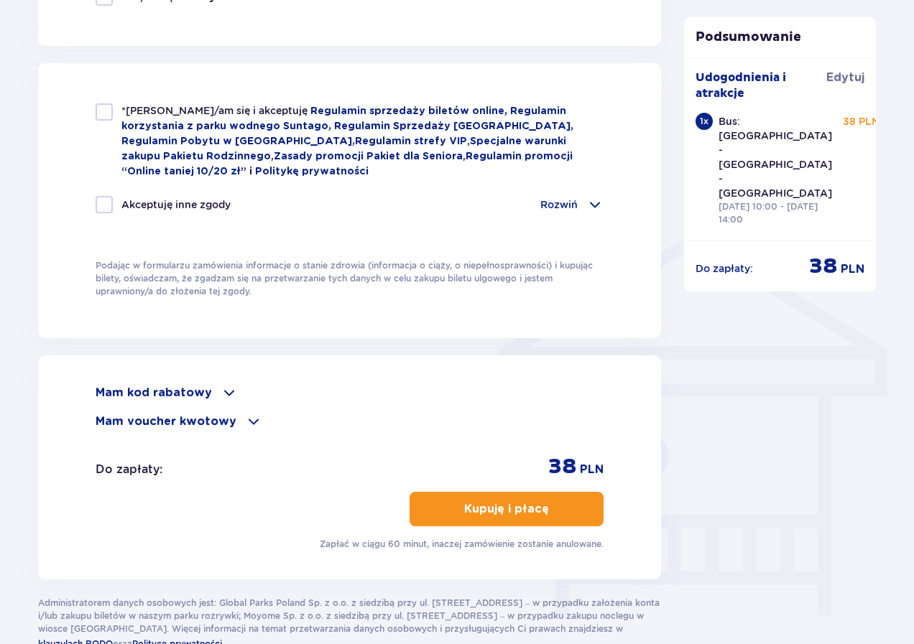
click at [99, 111] on div at bounding box center [104, 111] width 17 height 17
checkbox input "true"
click at [531, 503] on p "Kupuję i płacę" at bounding box center [506, 509] width 85 height 16
